Goal: Task Accomplishment & Management: Manage account settings

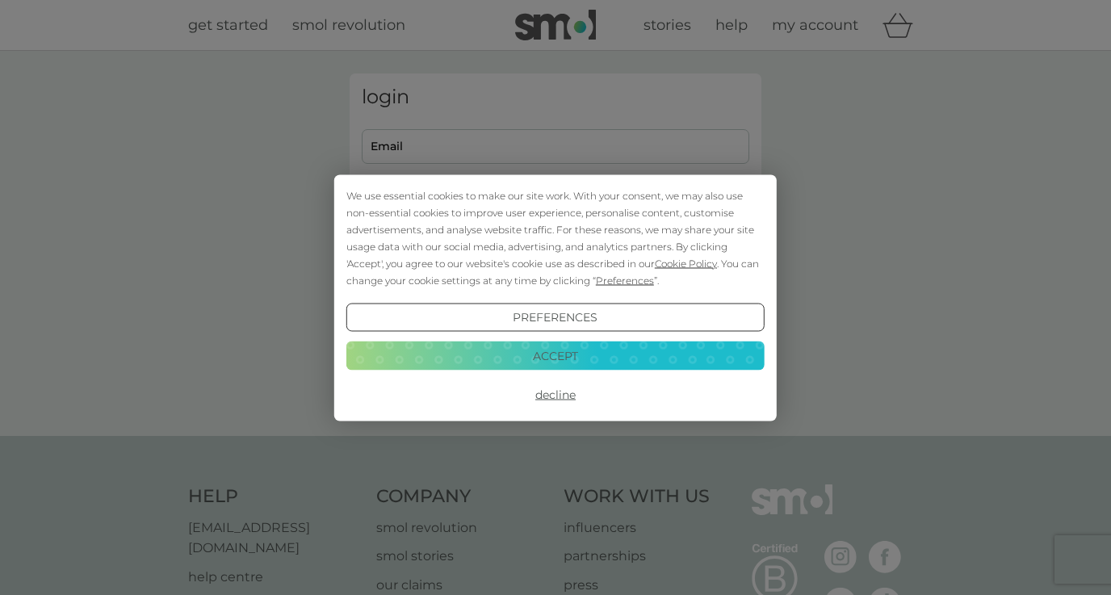
click at [562, 358] on button "Accept" at bounding box center [555, 355] width 418 height 29
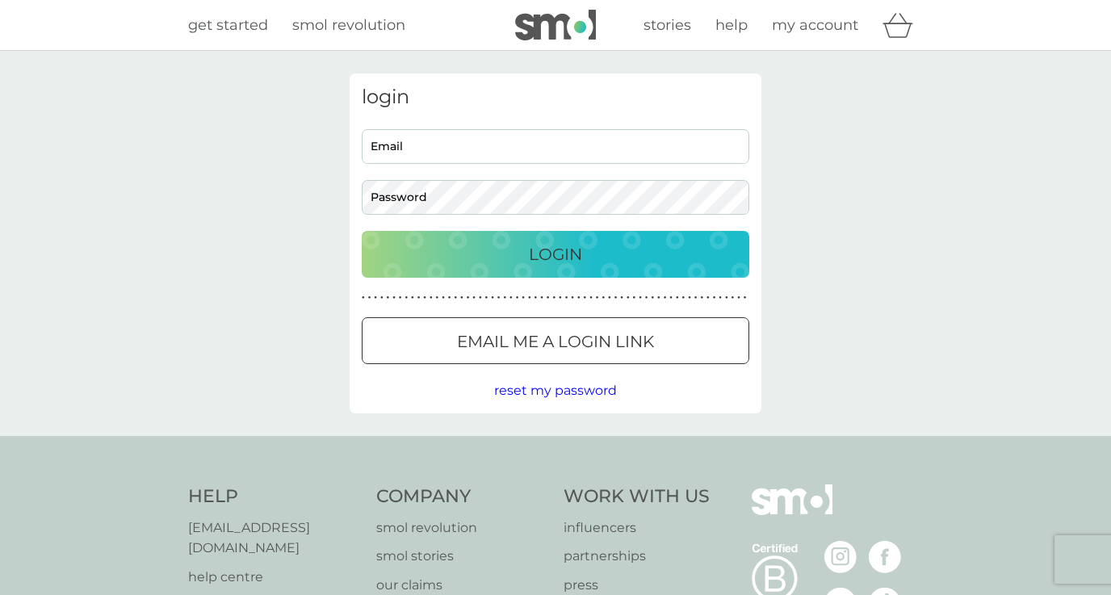
click at [453, 140] on input "Email" at bounding box center [555, 146] width 387 height 35
type input "[PERSON_NAME][EMAIL_ADDRESS][PERSON_NAME][DOMAIN_NAME]"
click at [569, 253] on p "Login" at bounding box center [555, 254] width 53 height 26
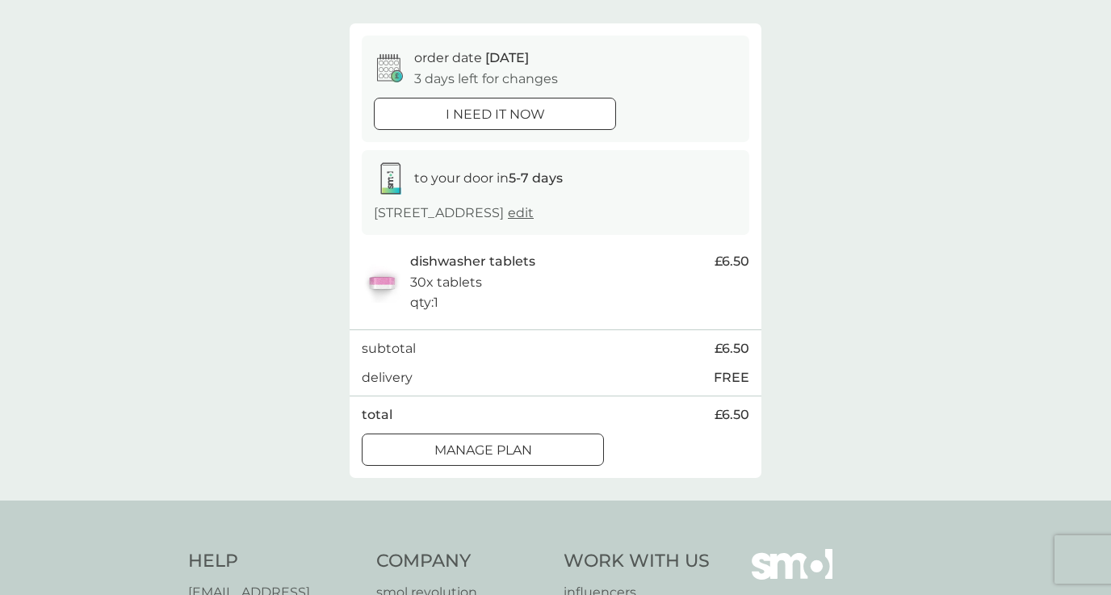
scroll to position [128, 0]
click at [533, 459] on div "Manage plan" at bounding box center [482, 448] width 241 height 21
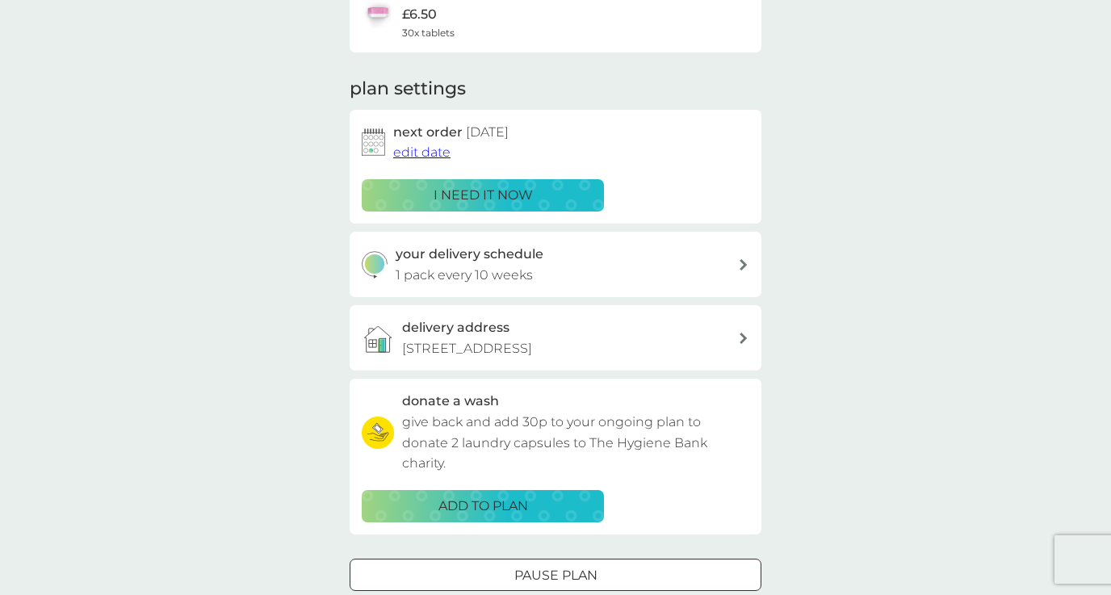
scroll to position [157, 0]
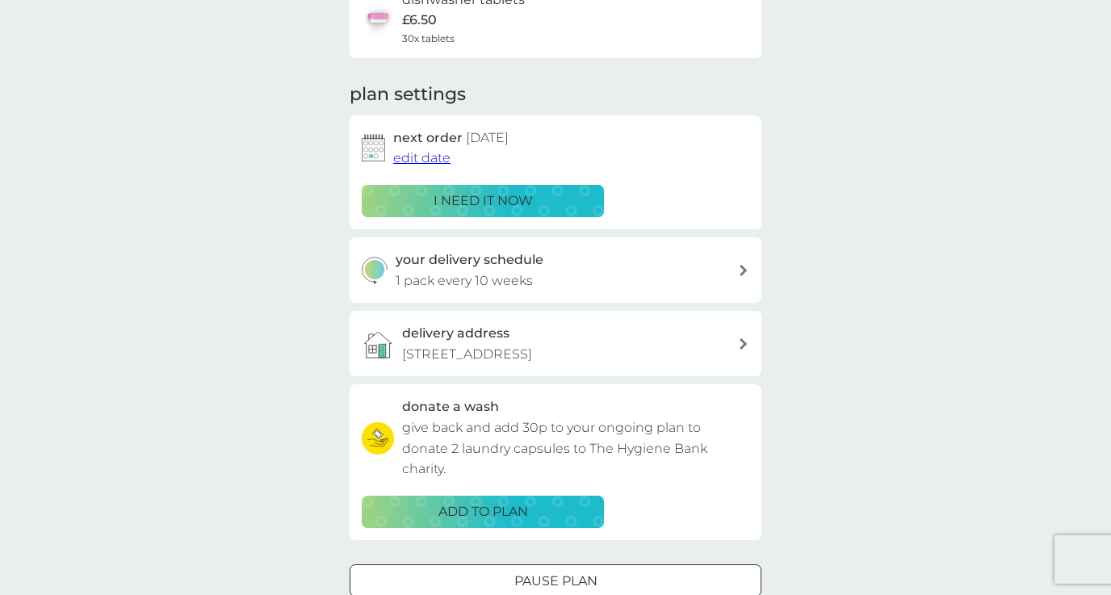
click at [593, 273] on div "your delivery schedule 1 pack every 10 weeks" at bounding box center [567, 269] width 343 height 41
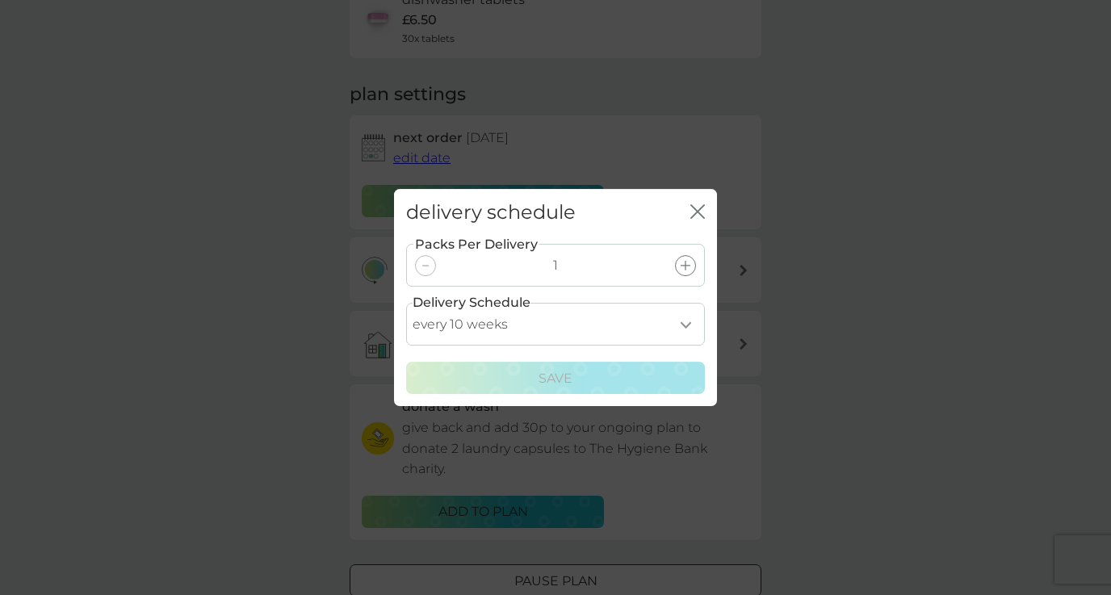
click at [583, 338] on select "every 1 week every 2 weeks every 3 weeks every 4 weeks every 5 weeks every 6 we…" at bounding box center [555, 324] width 299 height 43
select select "119"
click at [406, 303] on select "every 1 week every 2 weeks every 3 weeks every 4 weeks every 5 weeks every 6 we…" at bounding box center [555, 324] width 299 height 43
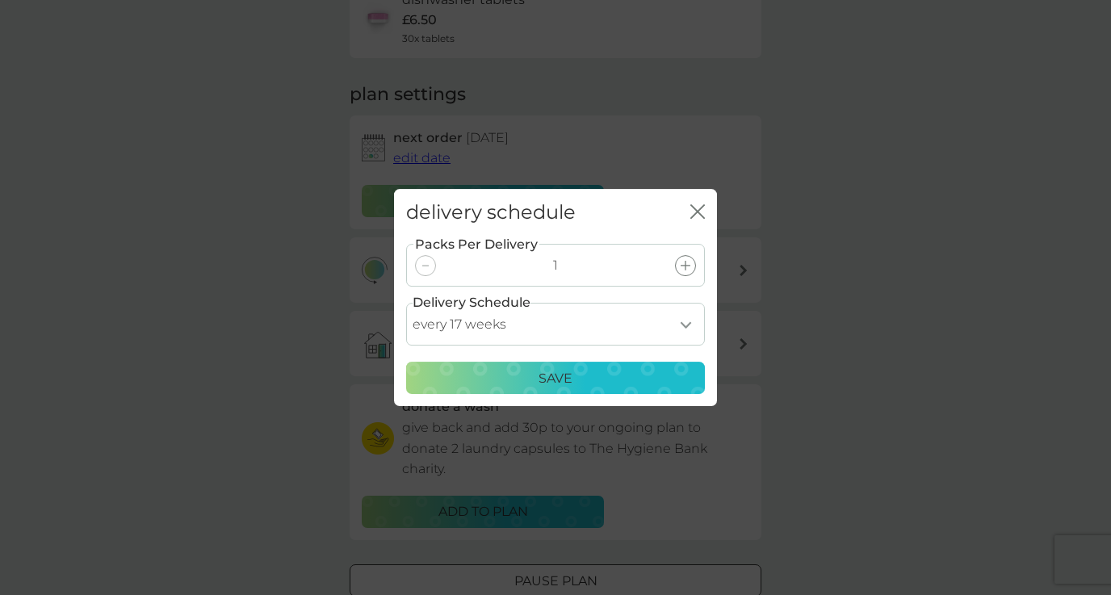
click at [569, 379] on p "Save" at bounding box center [555, 378] width 34 height 21
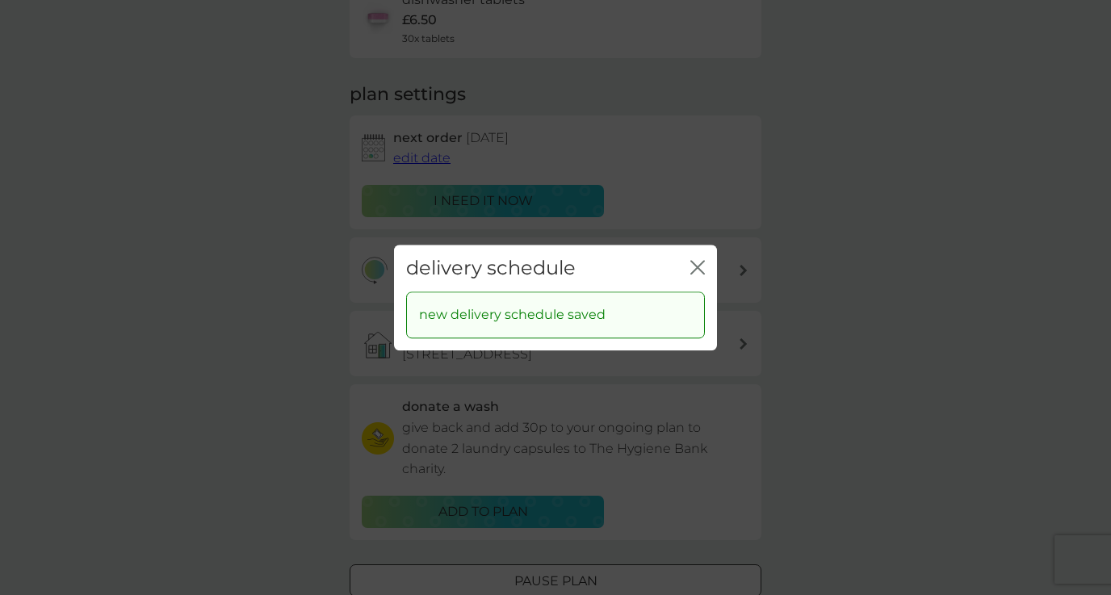
click at [701, 257] on div "close" at bounding box center [697, 268] width 15 height 23
click at [700, 266] on icon "close" at bounding box center [697, 267] width 15 height 15
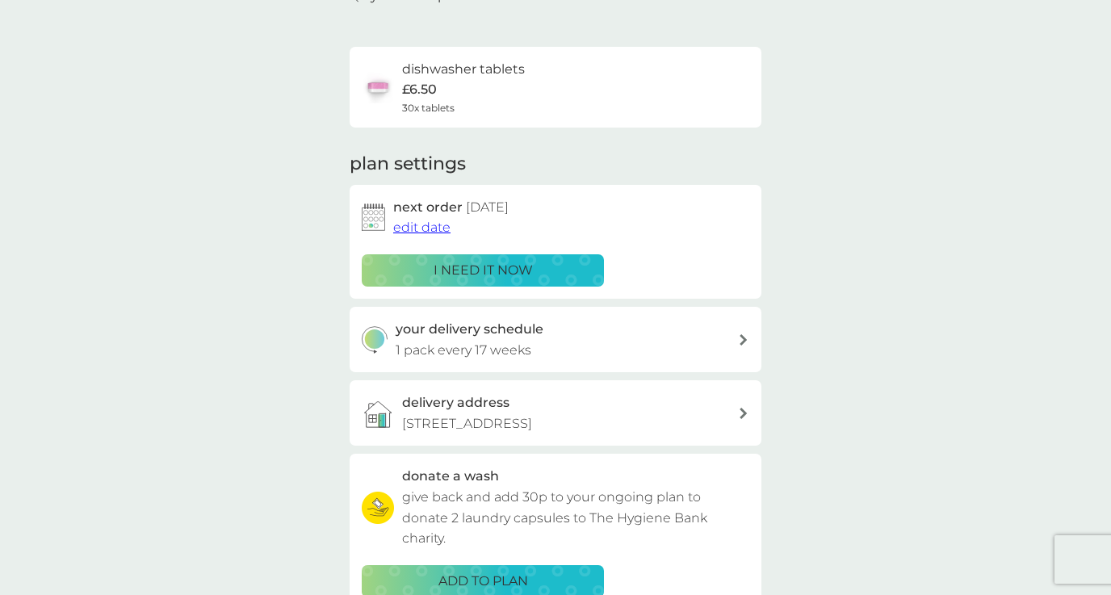
scroll to position [86, 0]
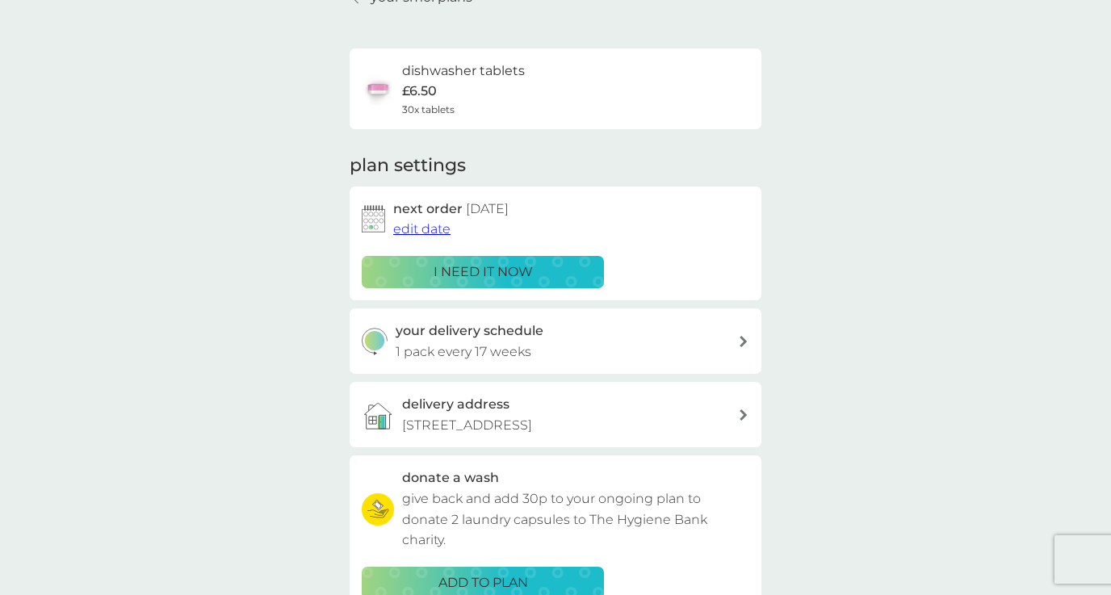
click at [430, 229] on span "edit date" at bounding box center [421, 228] width 57 height 15
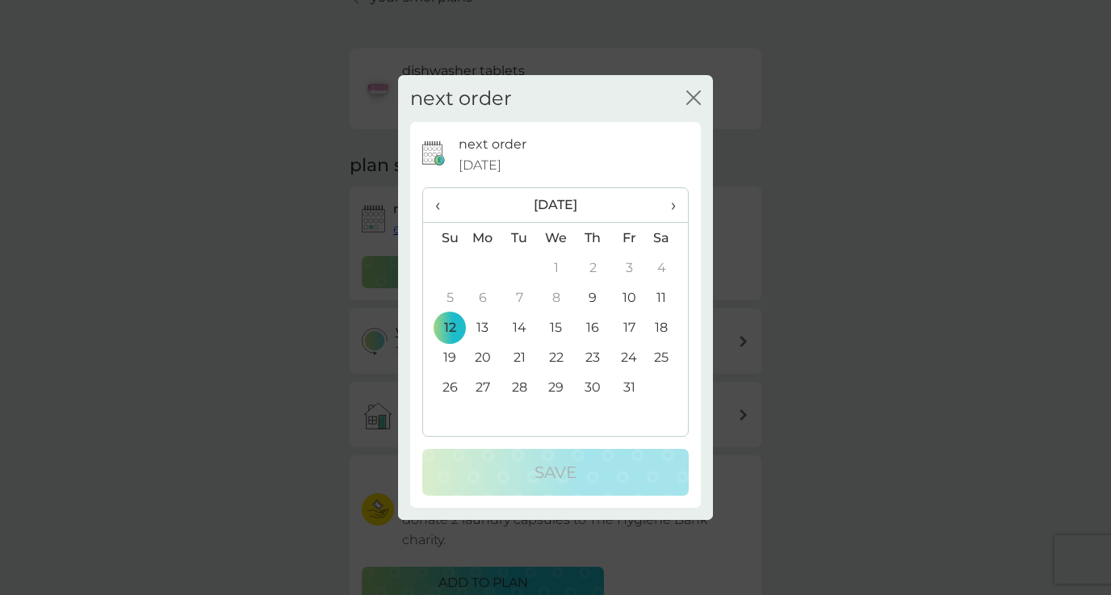
click at [672, 208] on span "›" at bounding box center [667, 205] width 16 height 34
click at [451, 357] on td "16" at bounding box center [443, 357] width 41 height 30
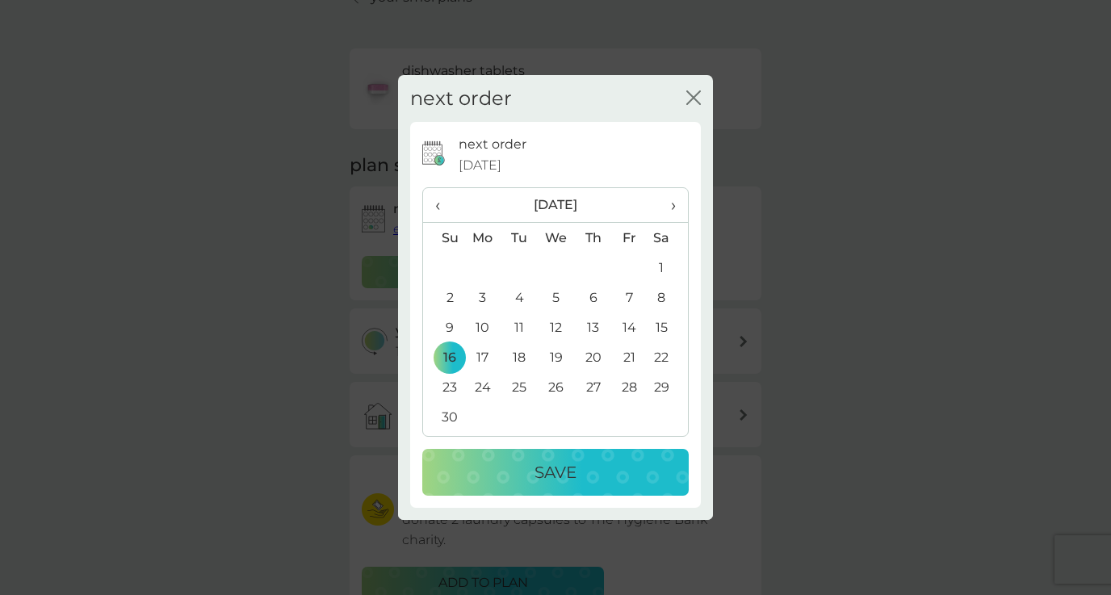
click at [538, 476] on p "Save" at bounding box center [555, 472] width 42 height 26
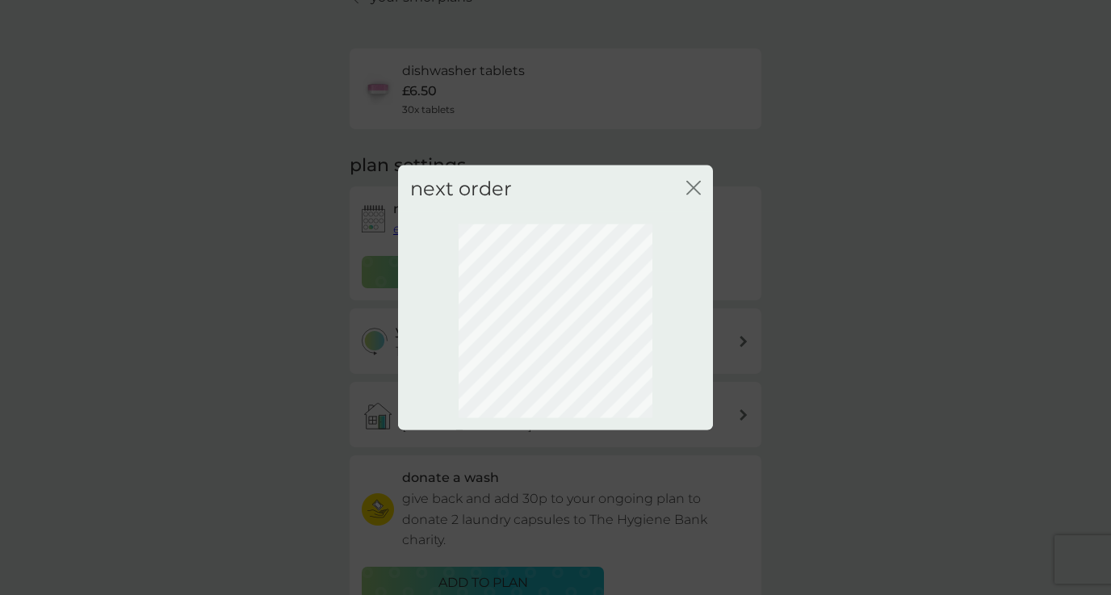
scroll to position [82, 0]
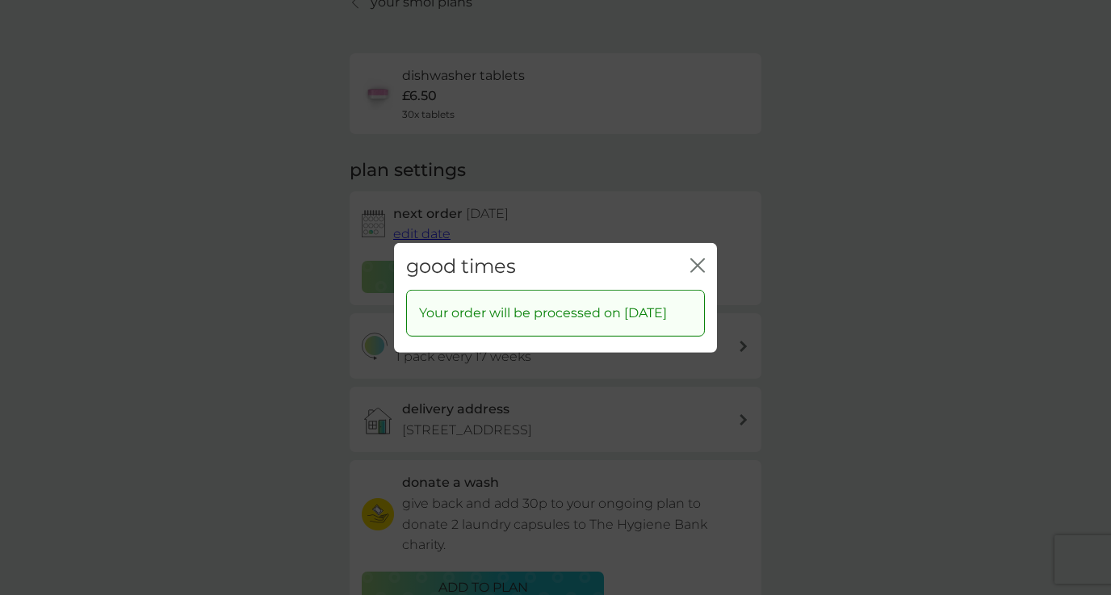
click at [696, 257] on icon "close" at bounding box center [697, 264] width 15 height 15
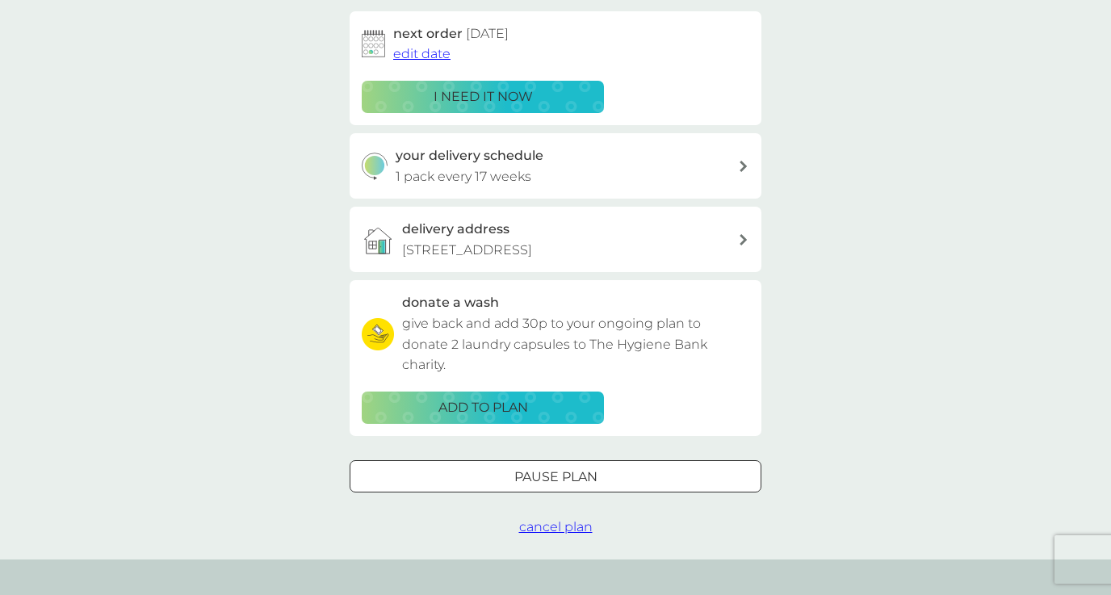
scroll to position [0, 0]
